Goal: Navigation & Orientation: Find specific page/section

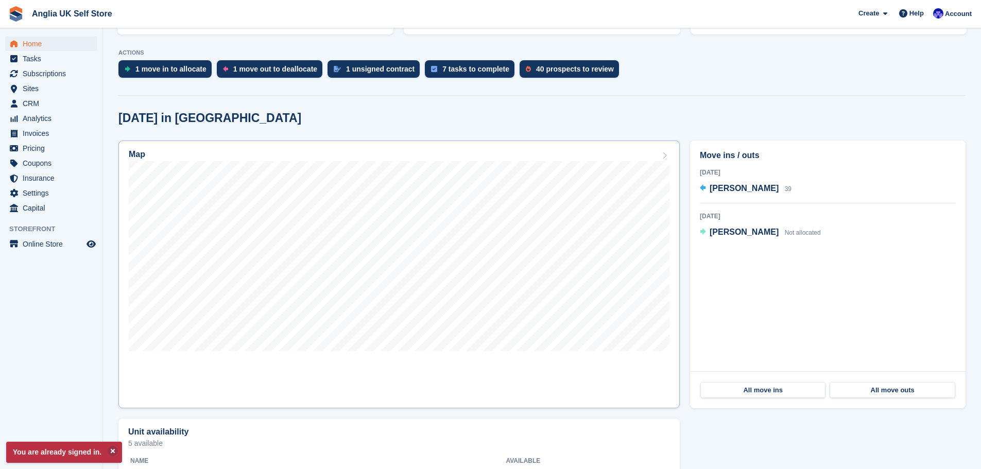
scroll to position [206, 0]
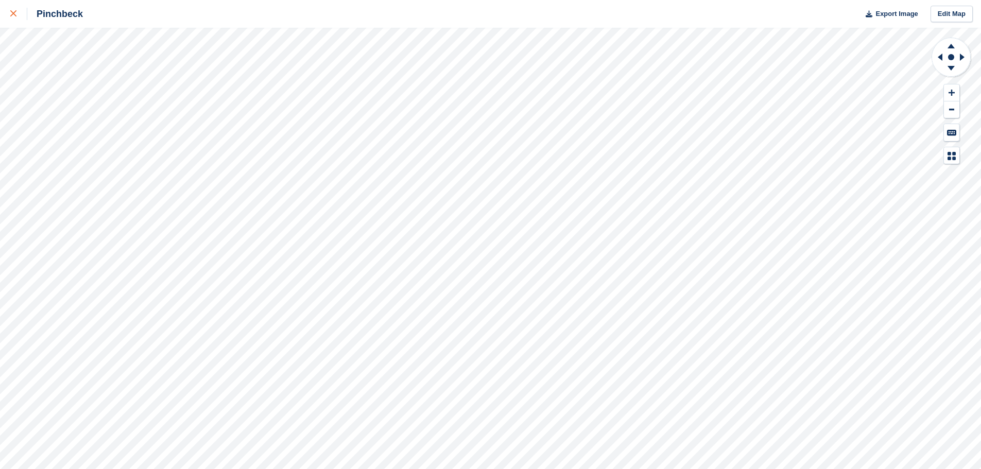
click at [11, 13] on icon at bounding box center [13, 13] width 6 height 6
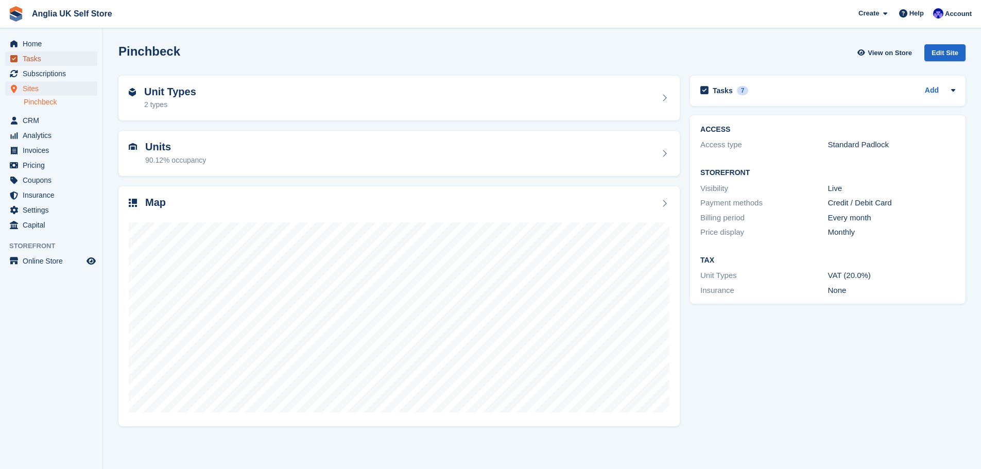
click at [52, 63] on span "Tasks" at bounding box center [54, 59] width 62 height 14
